Goal: Find specific page/section: Find specific page/section

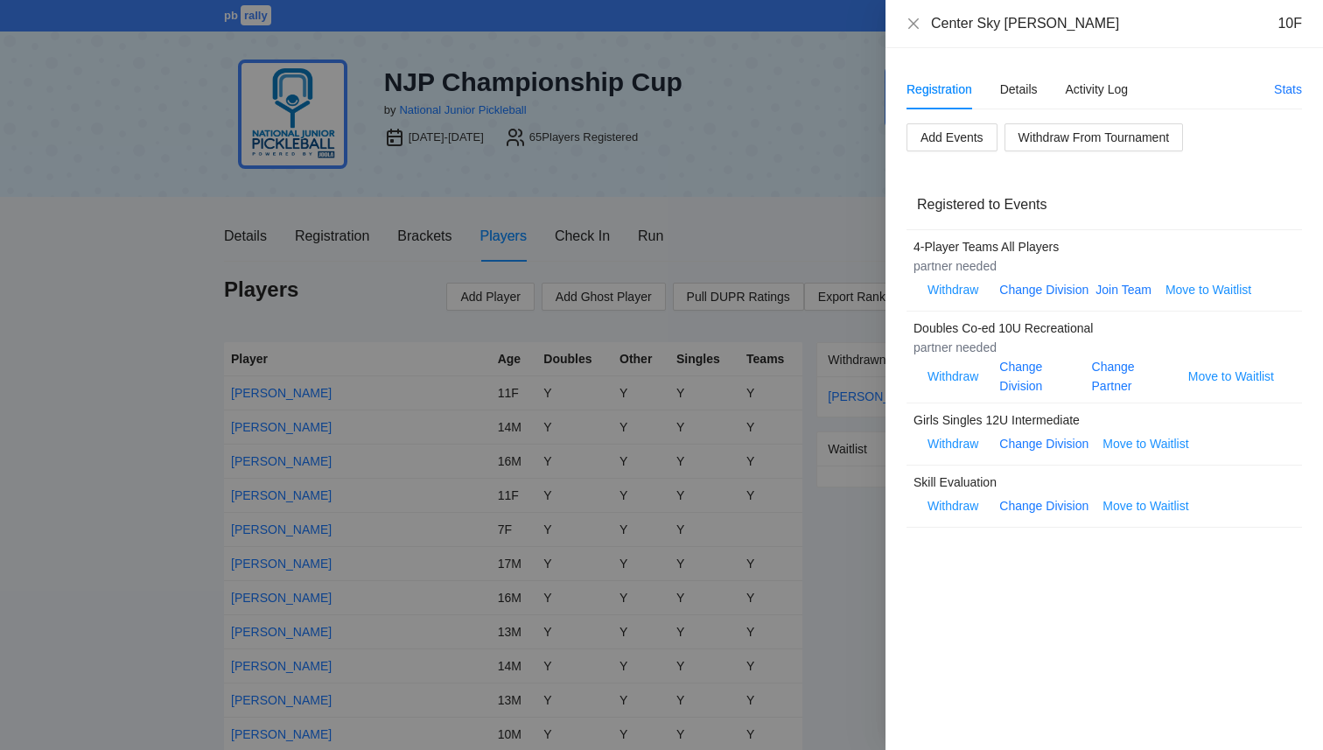
scroll to position [653, 0]
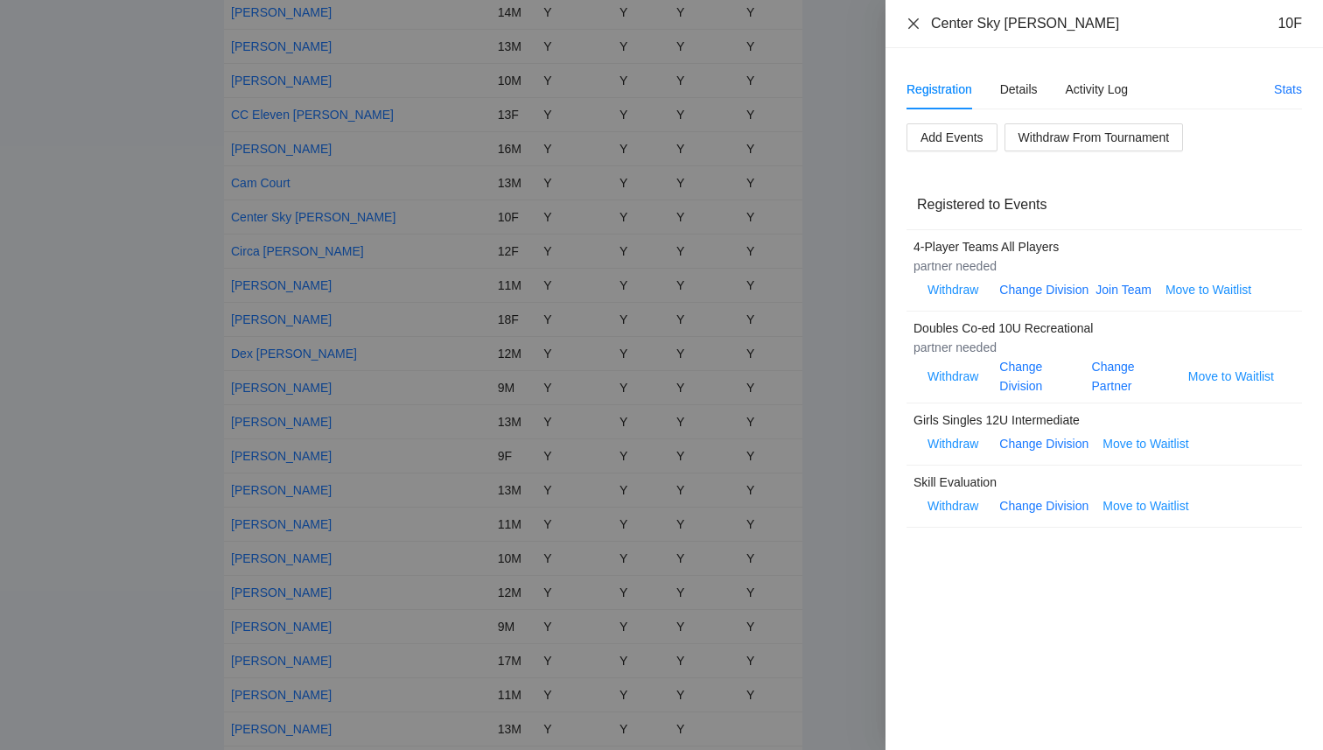
click at [914, 29] on icon "close" at bounding box center [913, 24] width 14 height 14
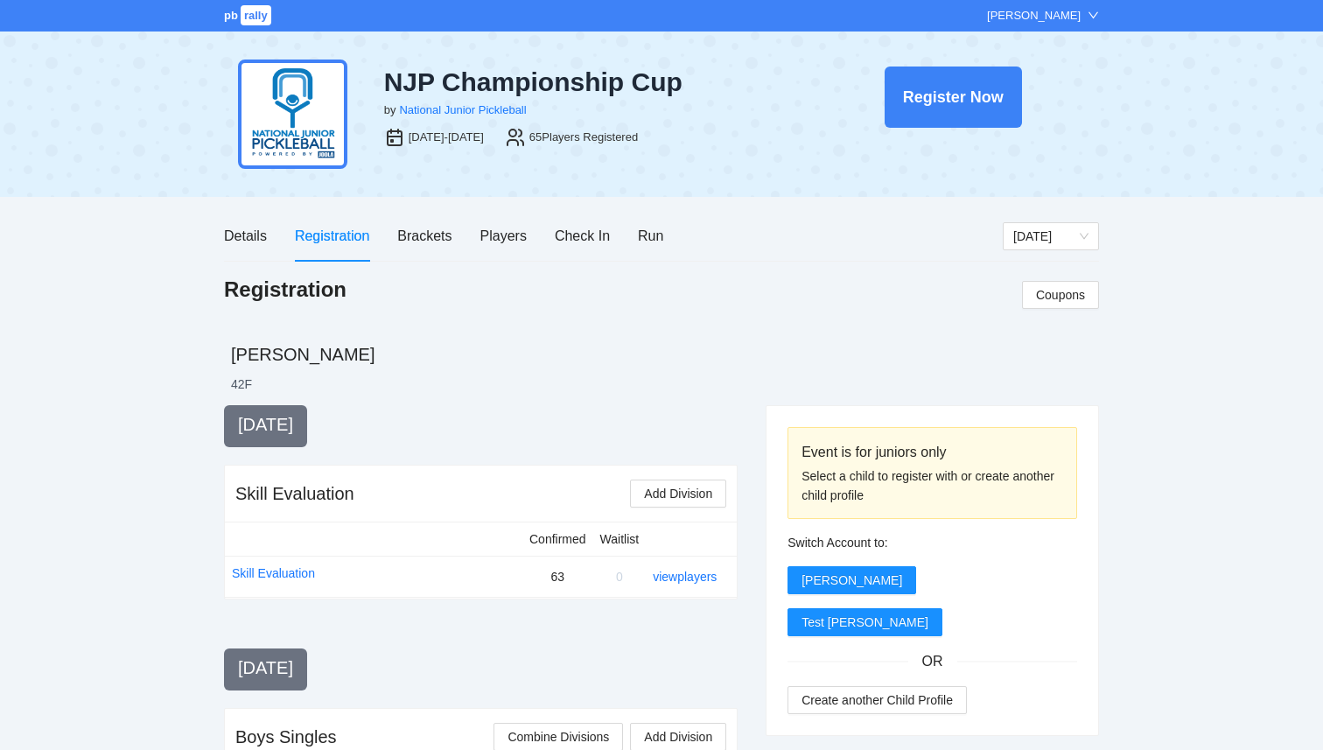
click at [243, 17] on span "rally" at bounding box center [256, 15] width 31 height 20
click at [271, 11] on link "pb rally" at bounding box center [249, 15] width 50 height 13
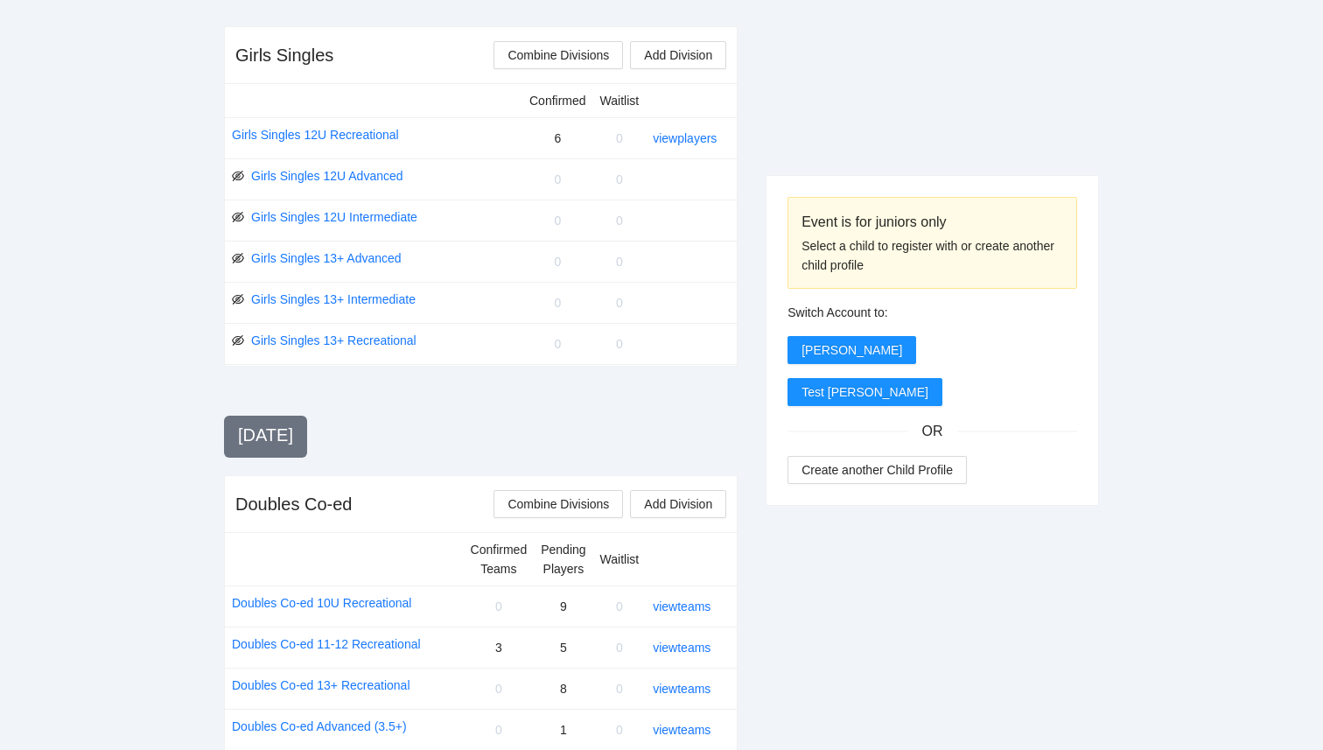
scroll to position [1171, 0]
